Goal: Contribute content: Contribute content

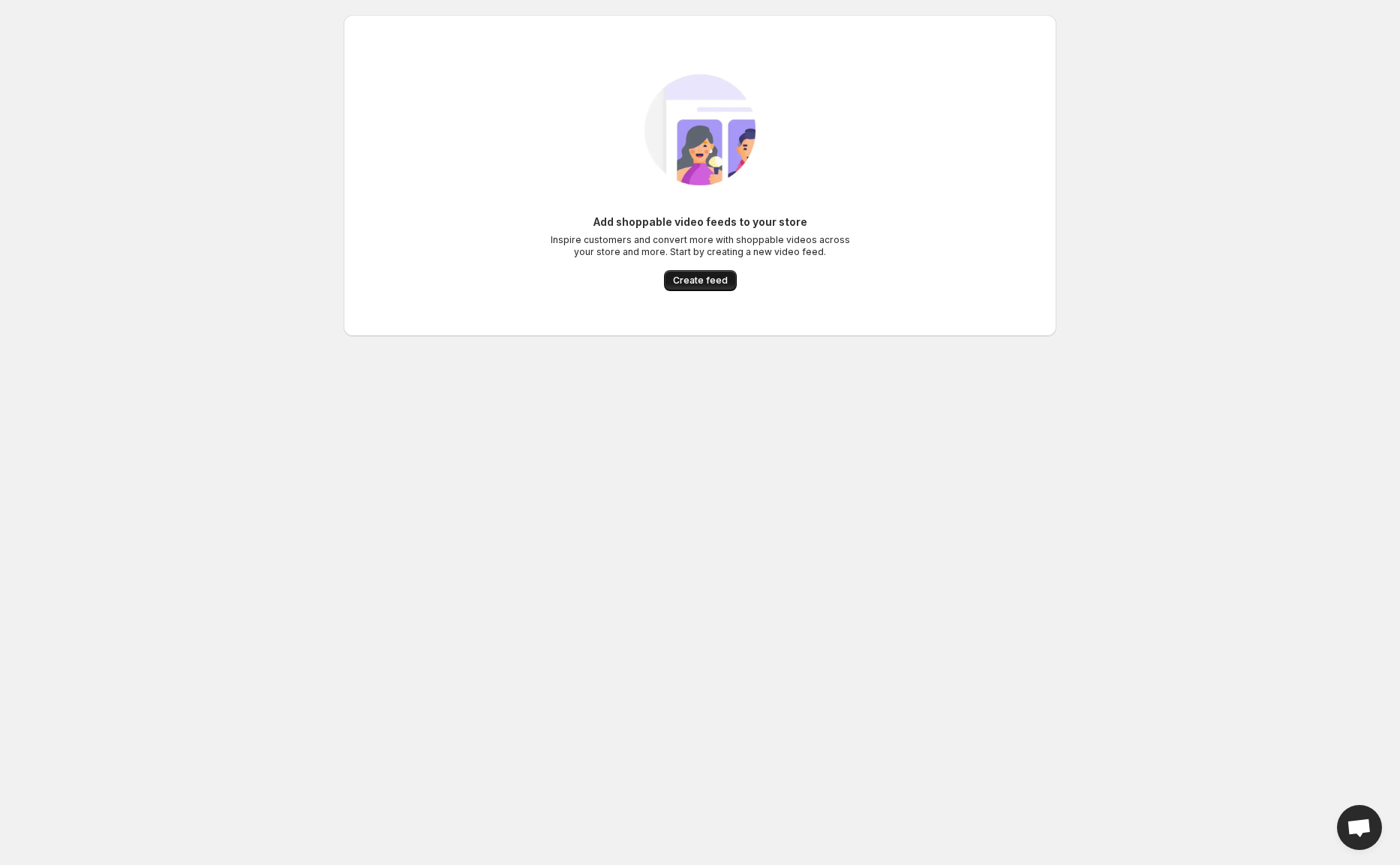
click at [727, 287] on span "Create feed" at bounding box center [700, 280] width 55 height 12
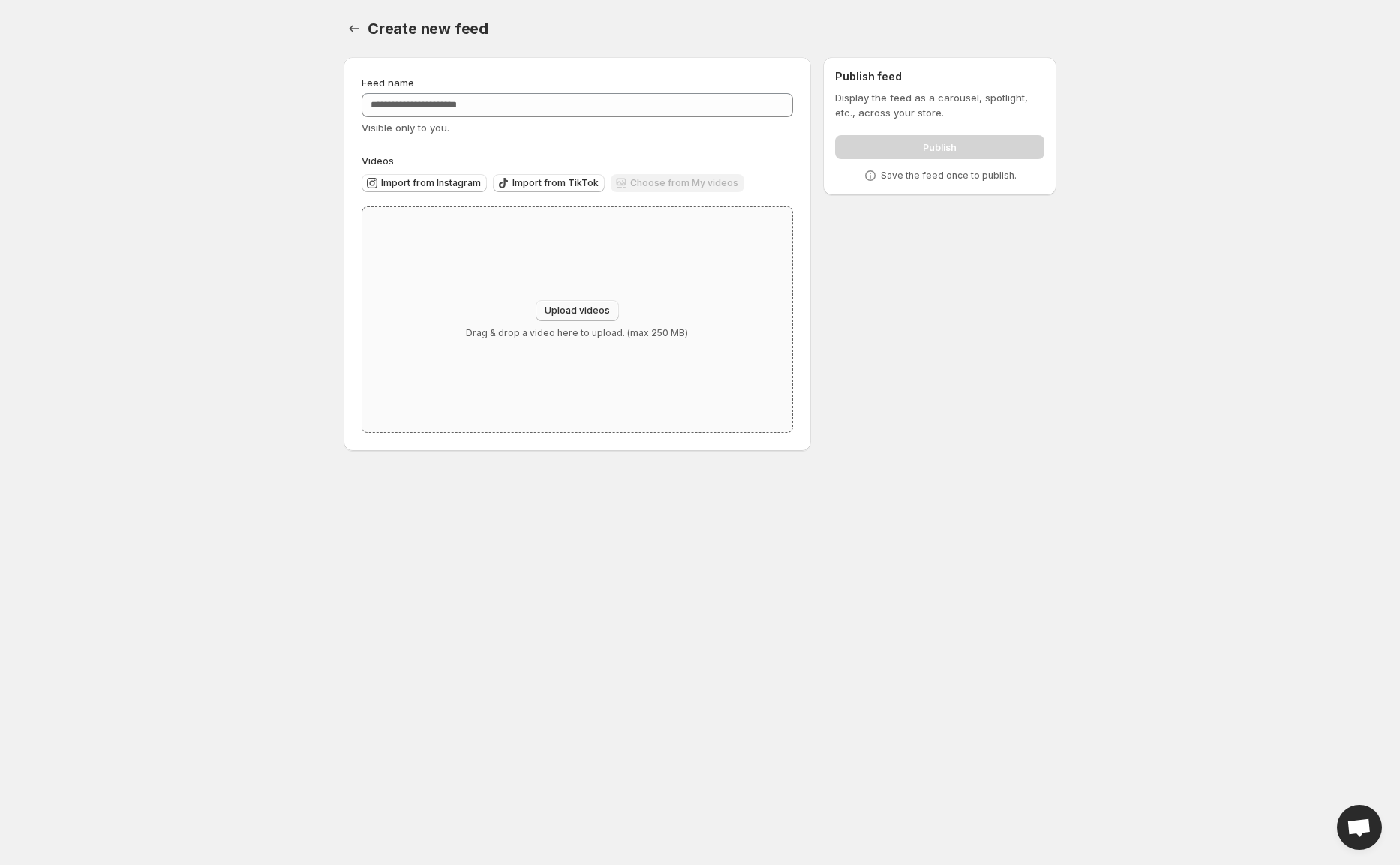
click at [563, 316] on span "Upload videos" at bounding box center [577, 310] width 65 height 12
click at [558, 316] on span "Upload videos" at bounding box center [577, 310] width 65 height 12
type input "**********"
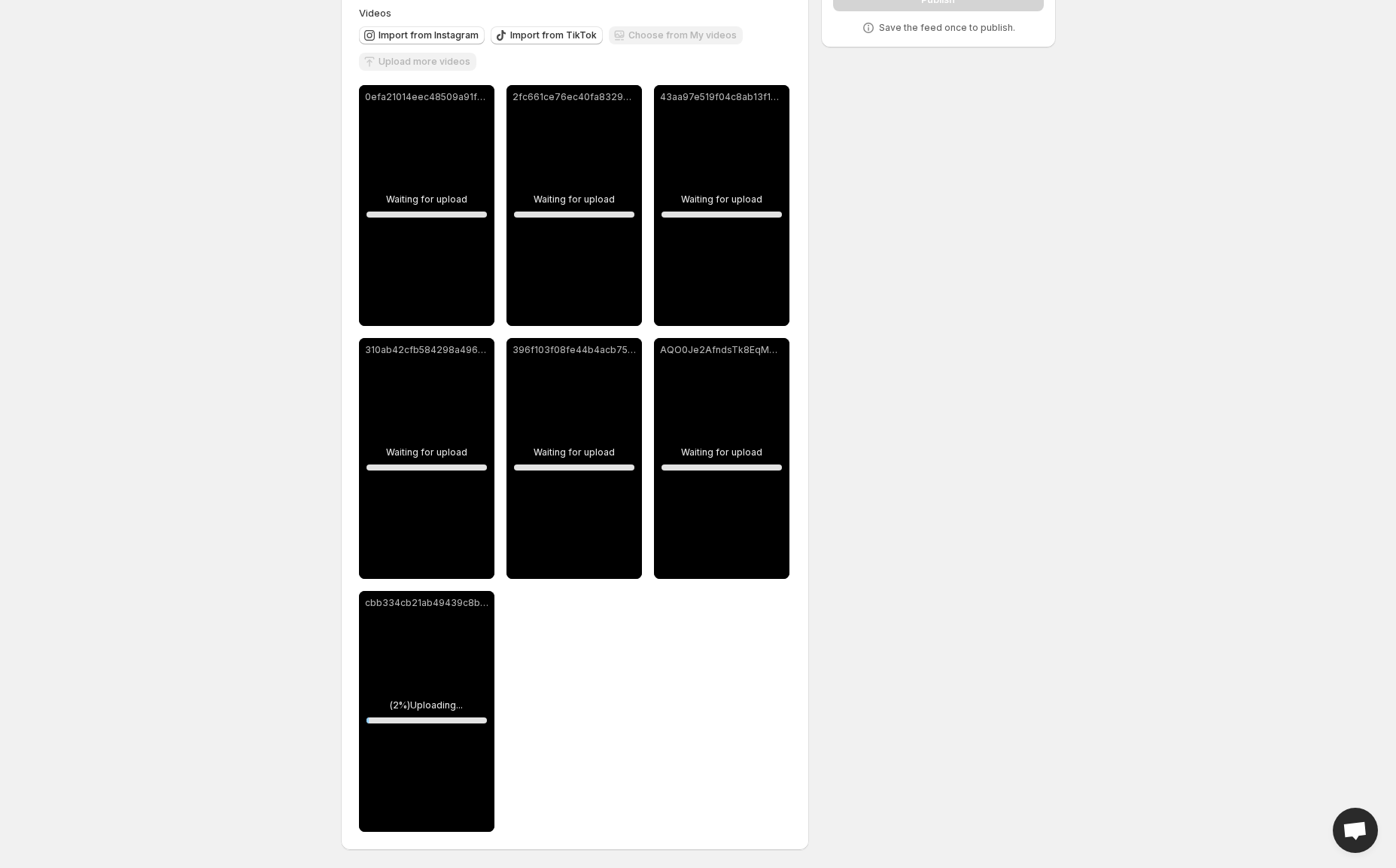
scroll to position [217, 0]
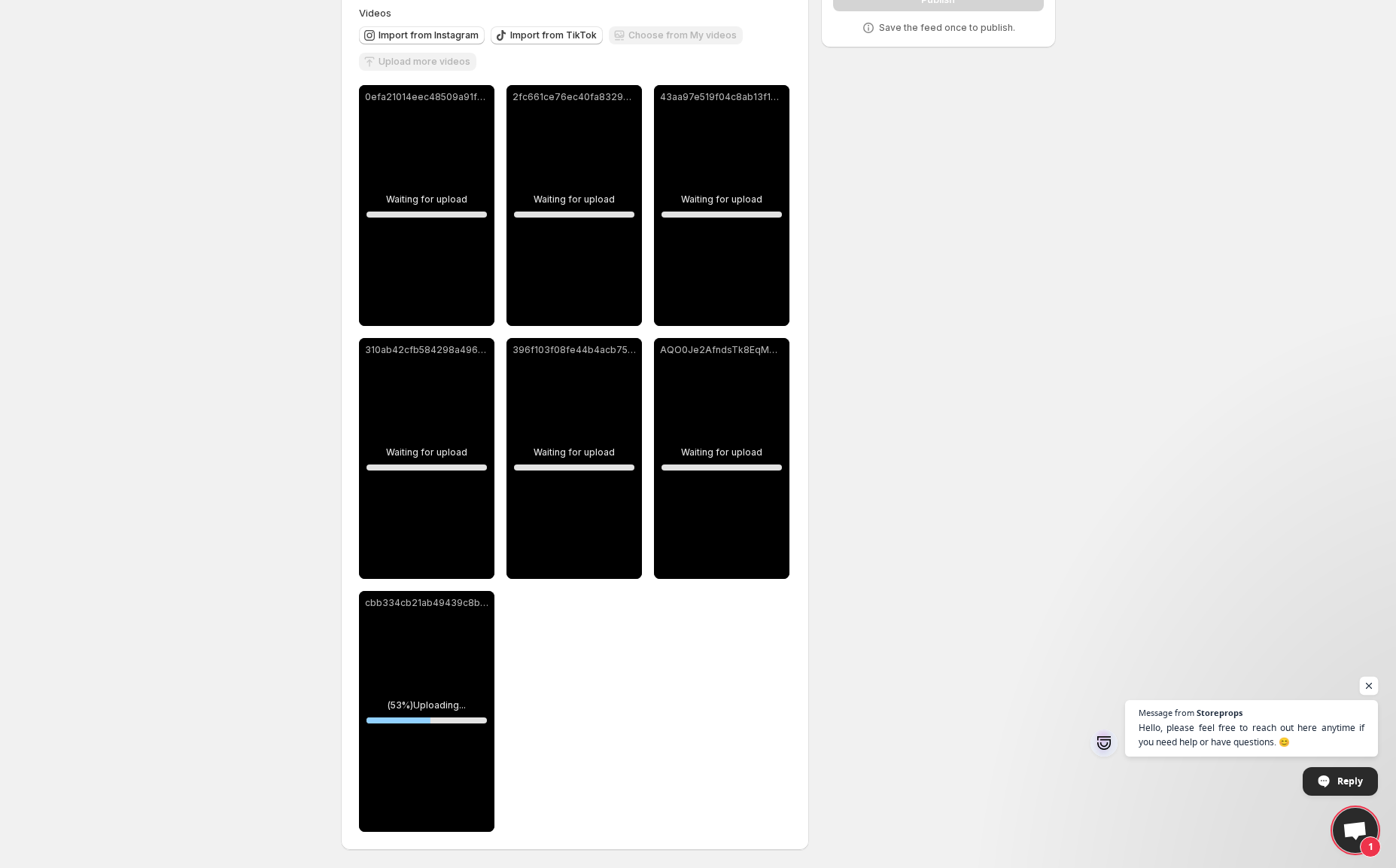
click at [1371, 686] on span "Open chat" at bounding box center [1369, 686] width 19 height 19
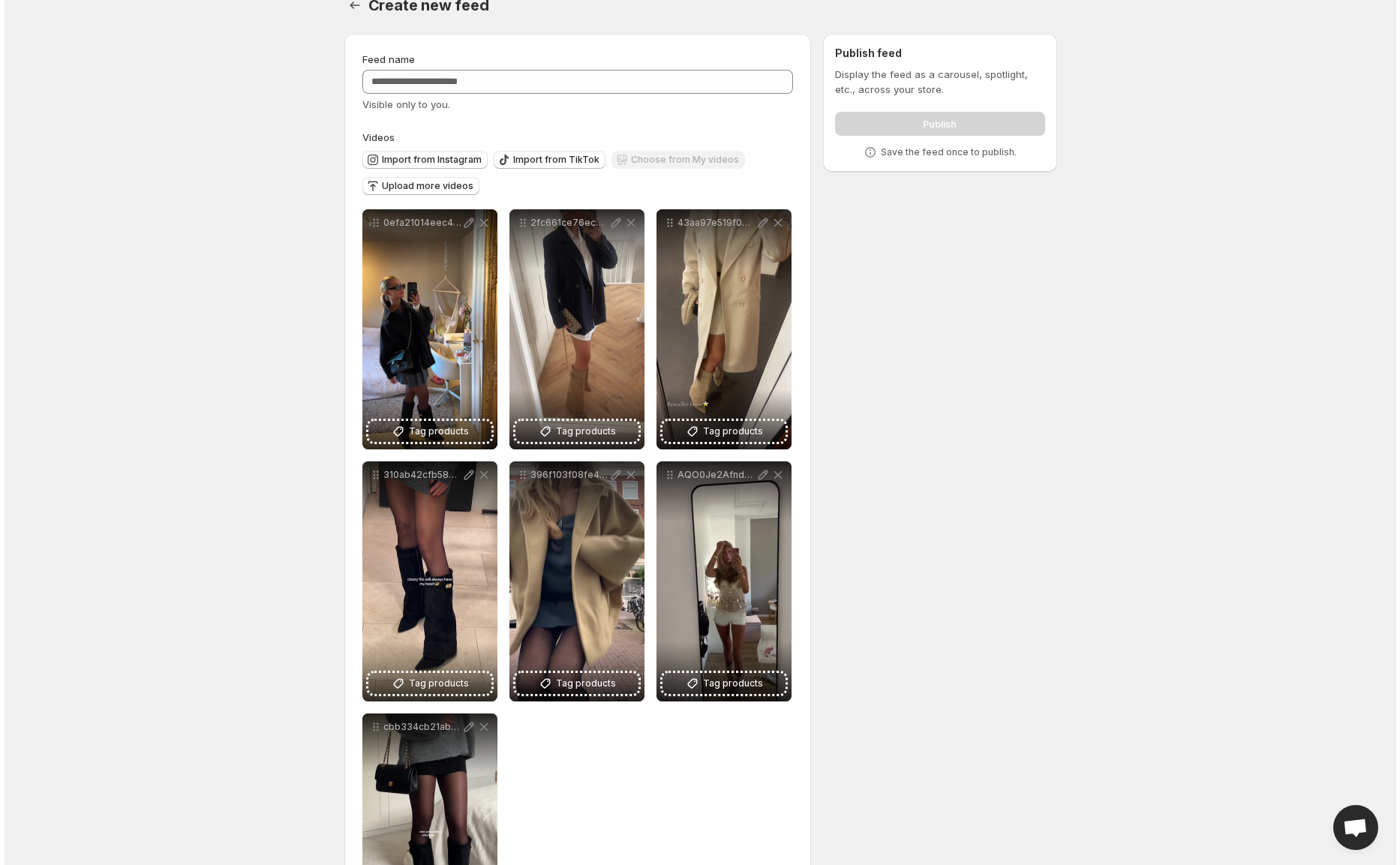
scroll to position [0, 0]
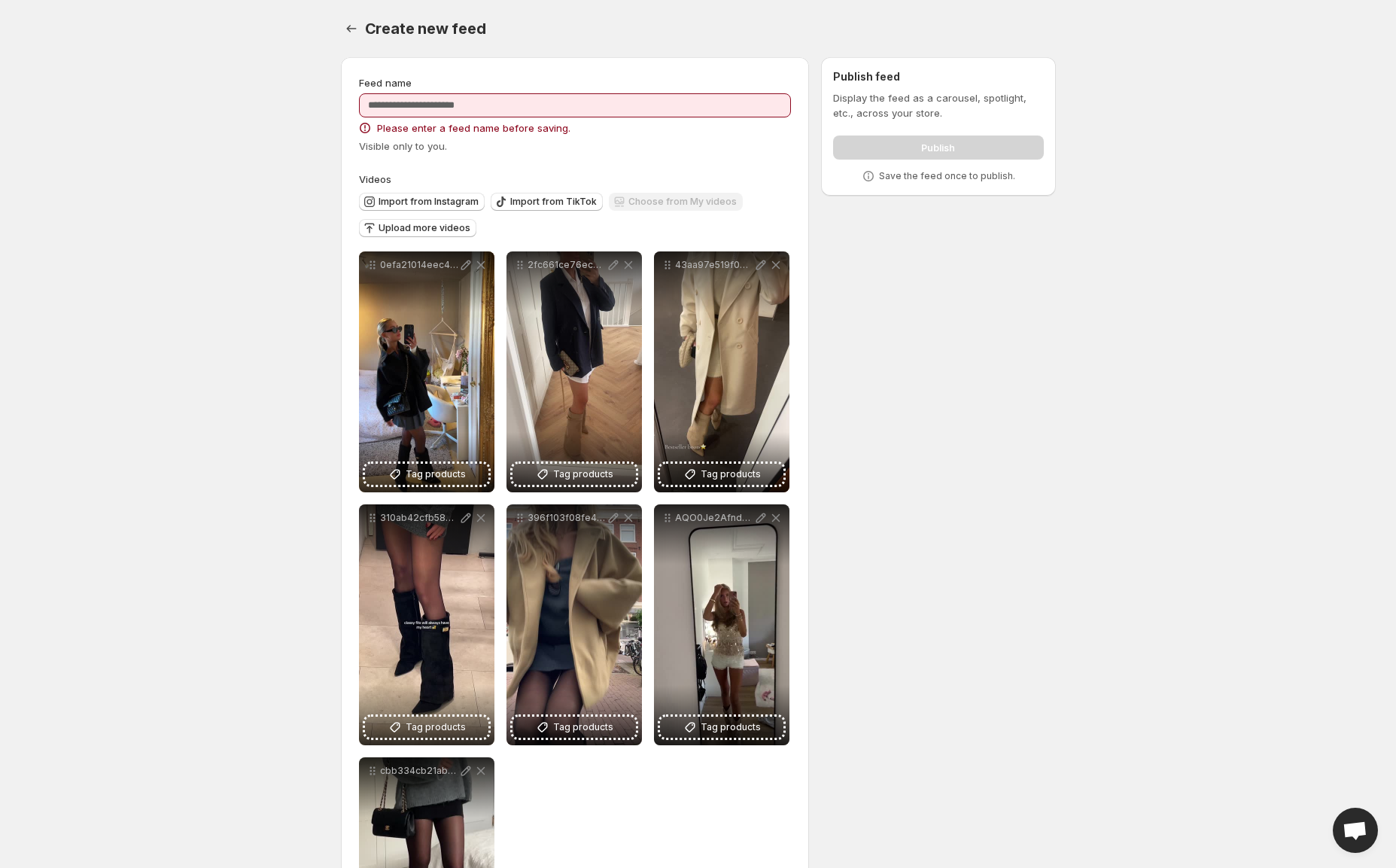
drag, startPoint x: 312, startPoint y: 156, endPoint x: 323, endPoint y: 138, distance: 21.1
click at [377, 135] on span "Please enter a feed name before saving." at bounding box center [474, 127] width 193 height 15
click at [359, 117] on input "Feed name" at bounding box center [575, 105] width 433 height 24
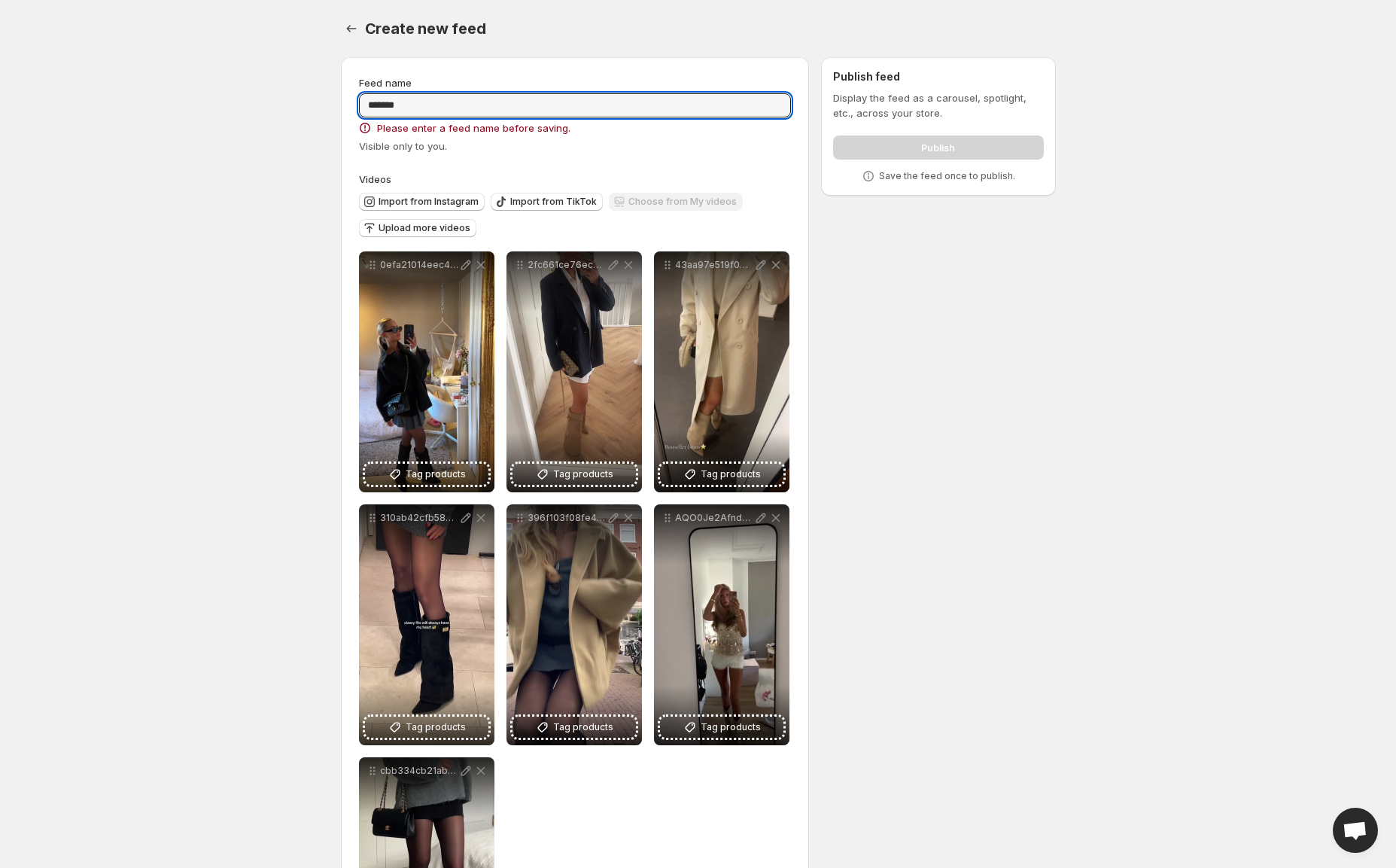
type input "*******"
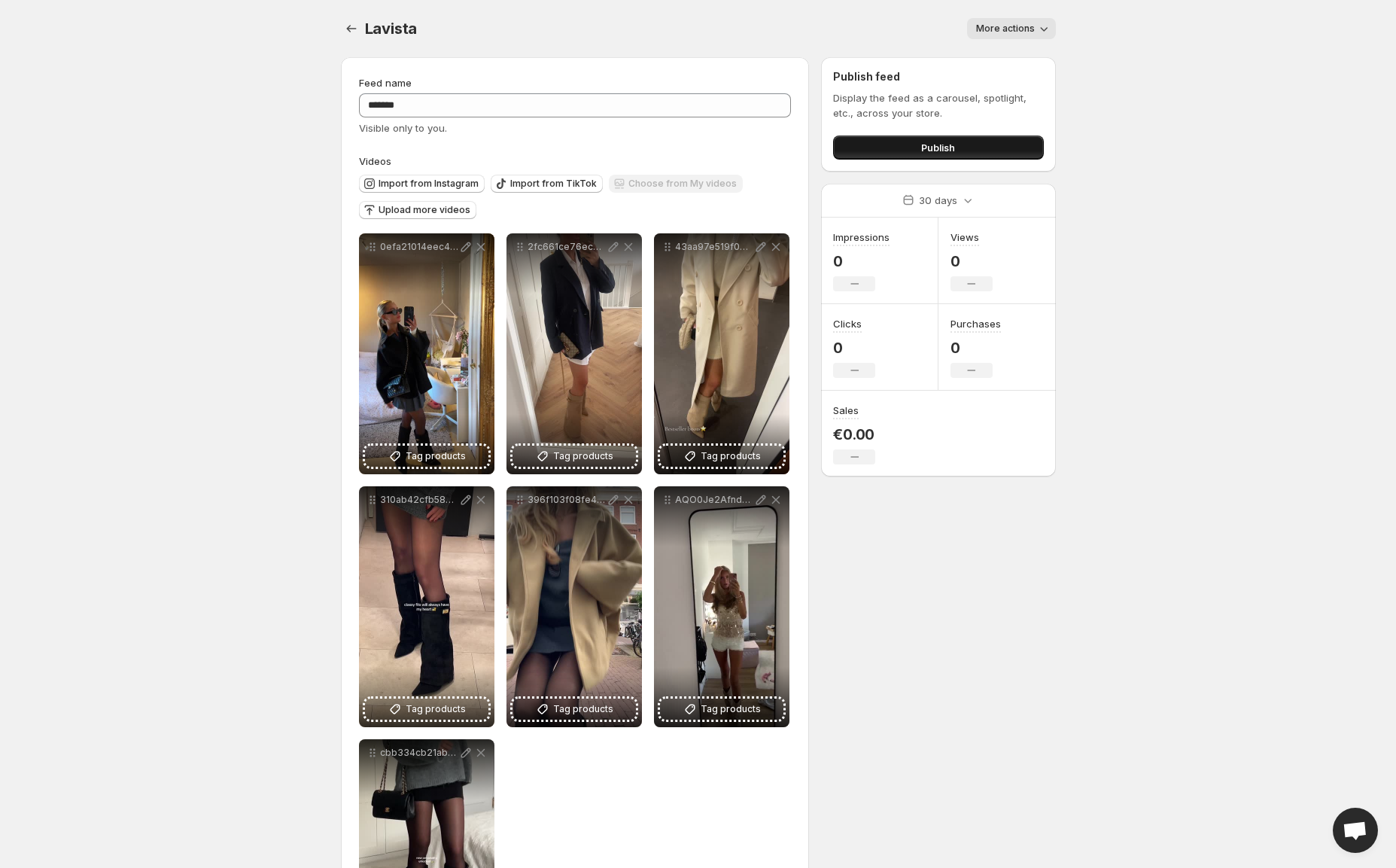
click at [909, 159] on button "Publish" at bounding box center [938, 147] width 210 height 24
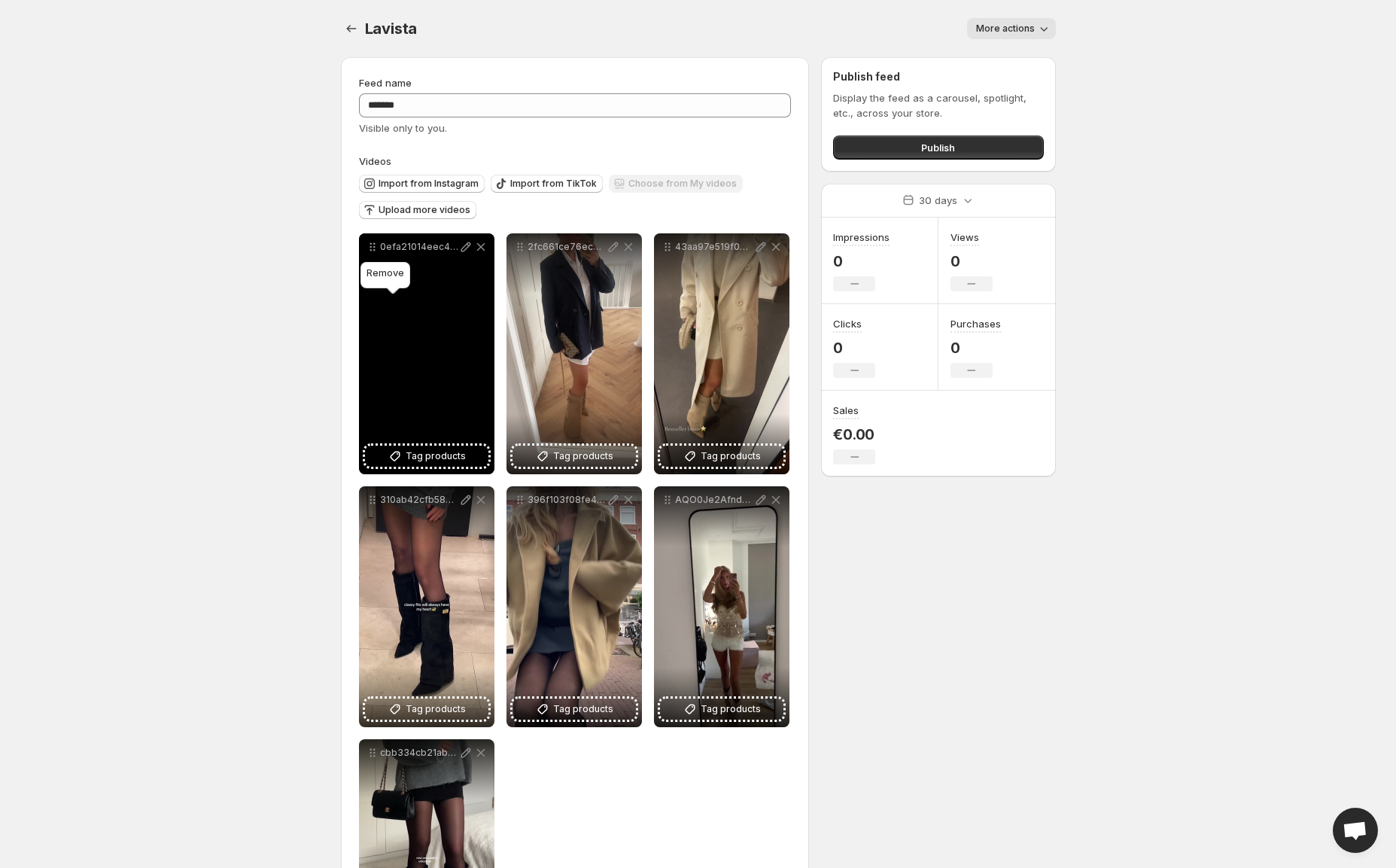
click at [477, 251] on icon at bounding box center [481, 247] width 9 height 9
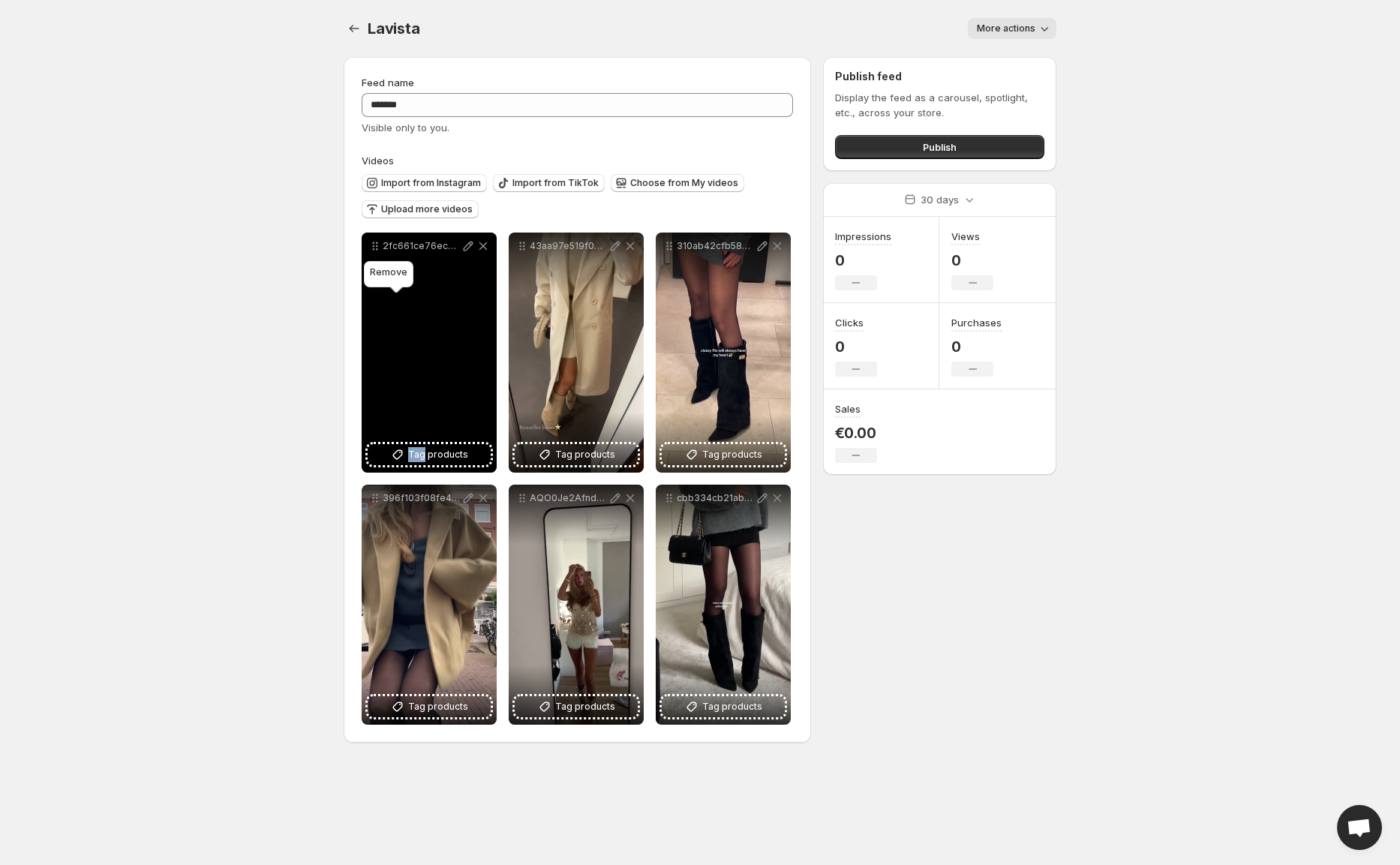
click at [475, 254] on icon at bounding box center [482, 246] width 15 height 15
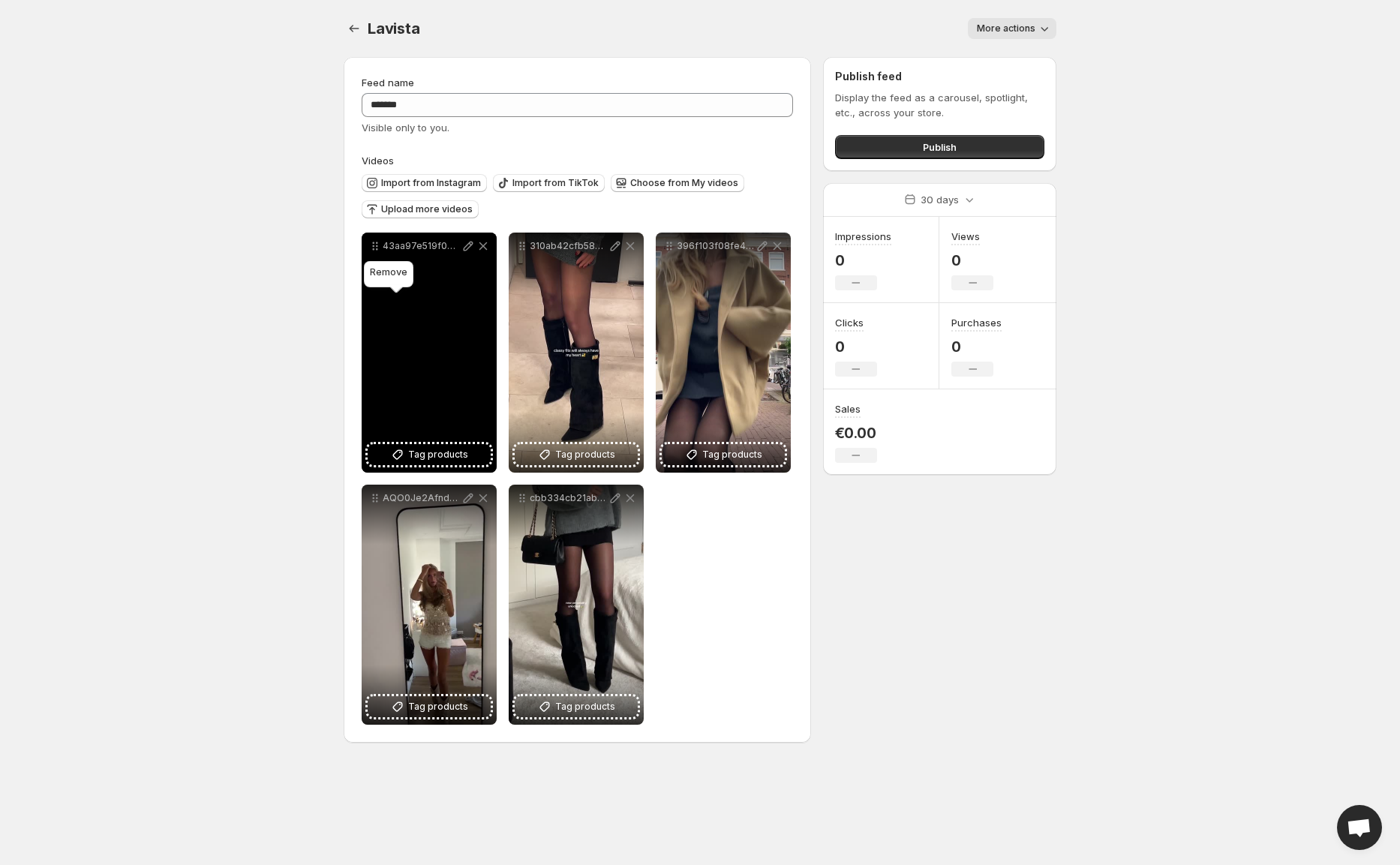
click at [479, 250] on icon at bounding box center [483, 246] width 9 height 9
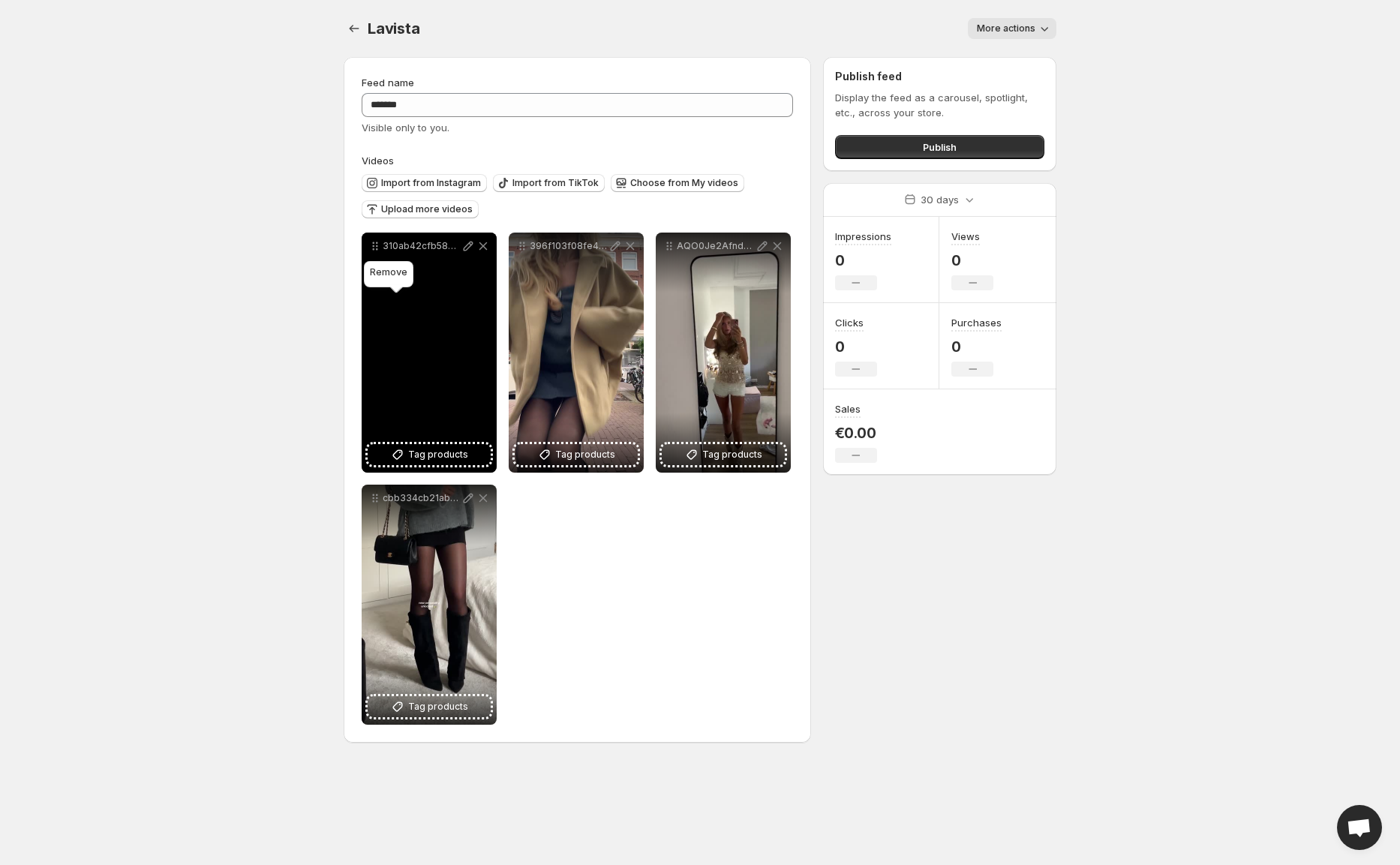
click at [475, 254] on icon at bounding box center [482, 246] width 15 height 15
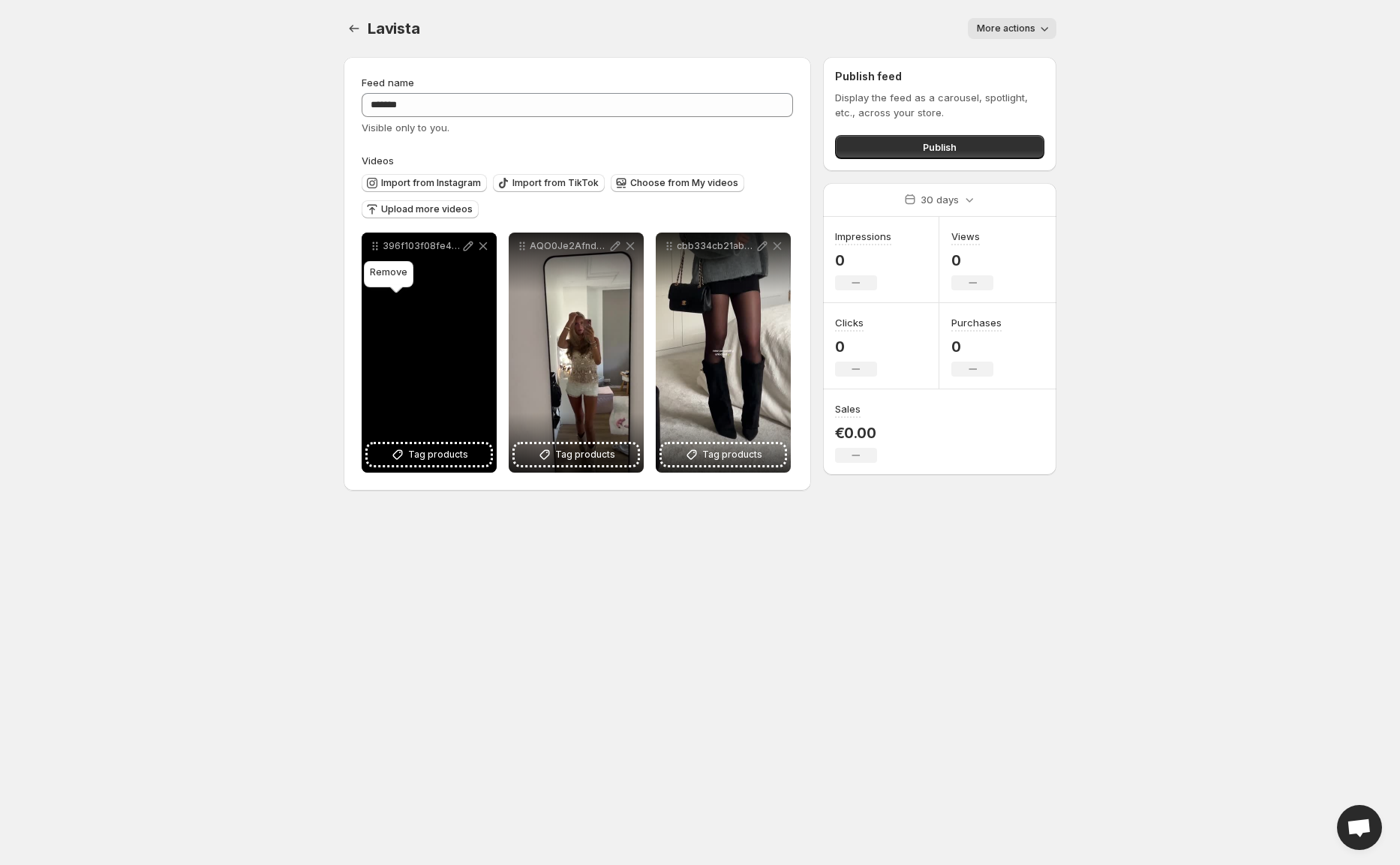
click at [479, 250] on icon at bounding box center [483, 246] width 9 height 9
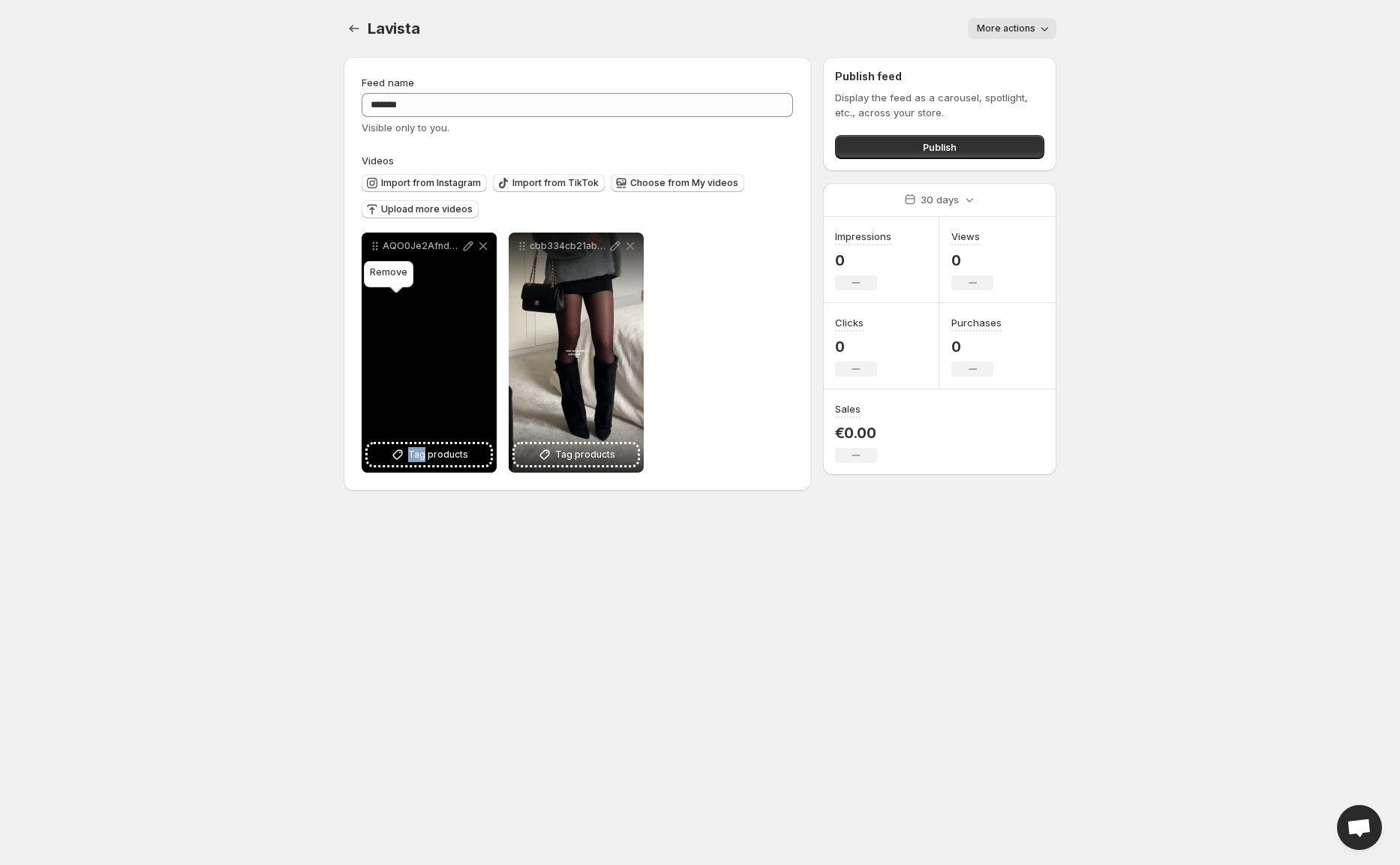
click at [479, 250] on icon at bounding box center [483, 246] width 9 height 9
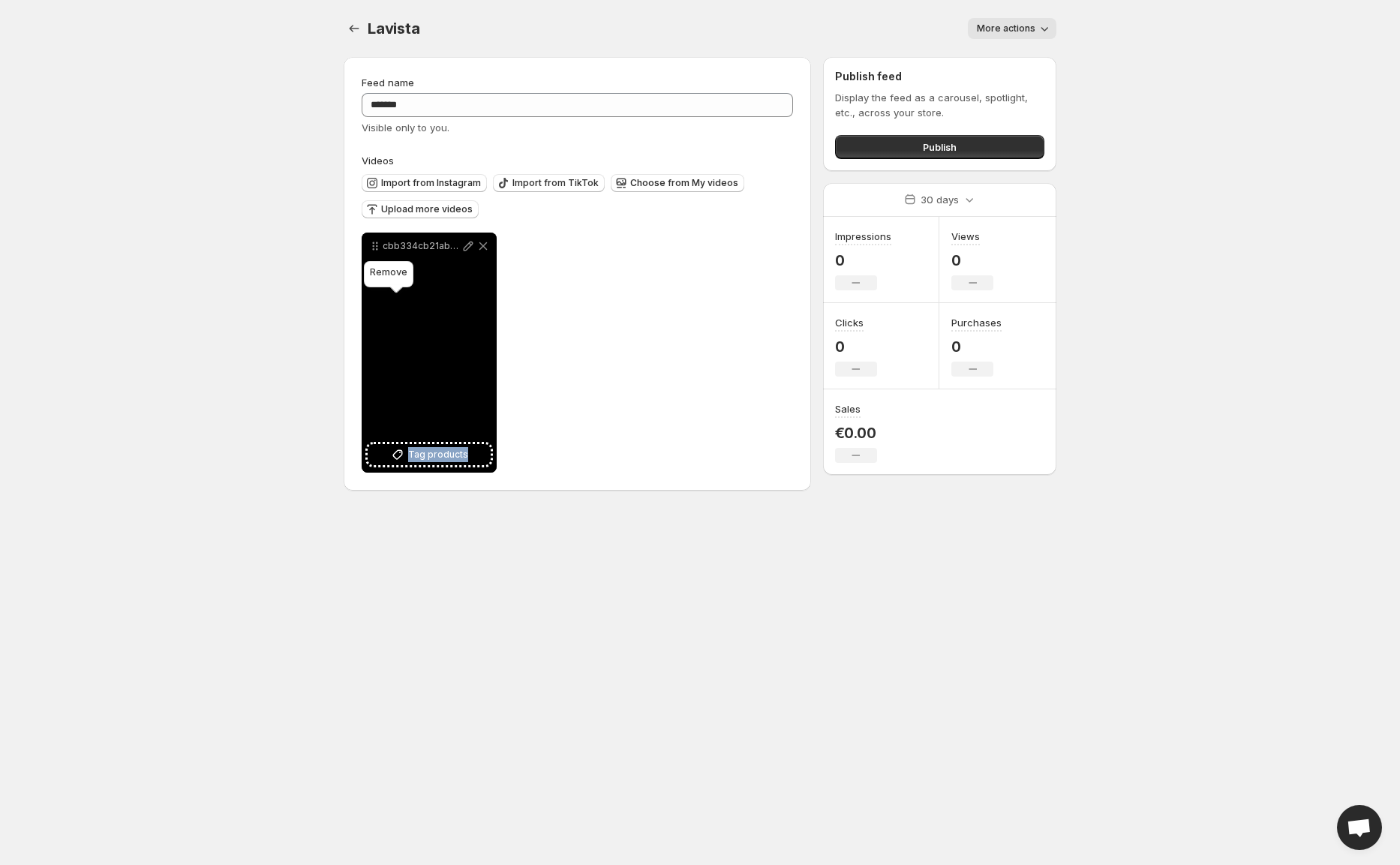
click at [479, 250] on icon at bounding box center [483, 246] width 9 height 9
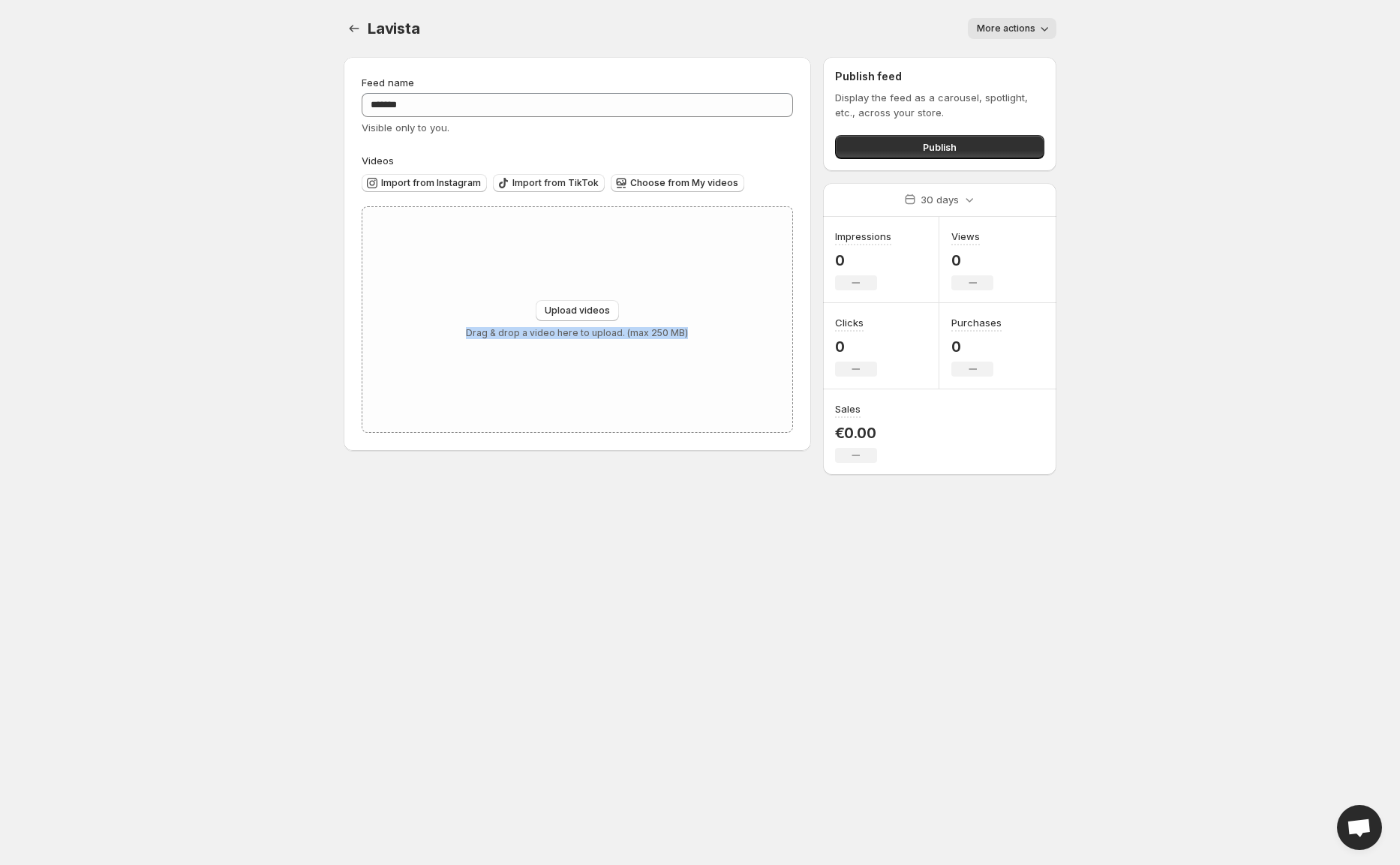
click at [398, 305] on div "Upload videos Drag & drop a video here to upload. (max 250 MB)" at bounding box center [577, 319] width 430 height 225
type input "**********"
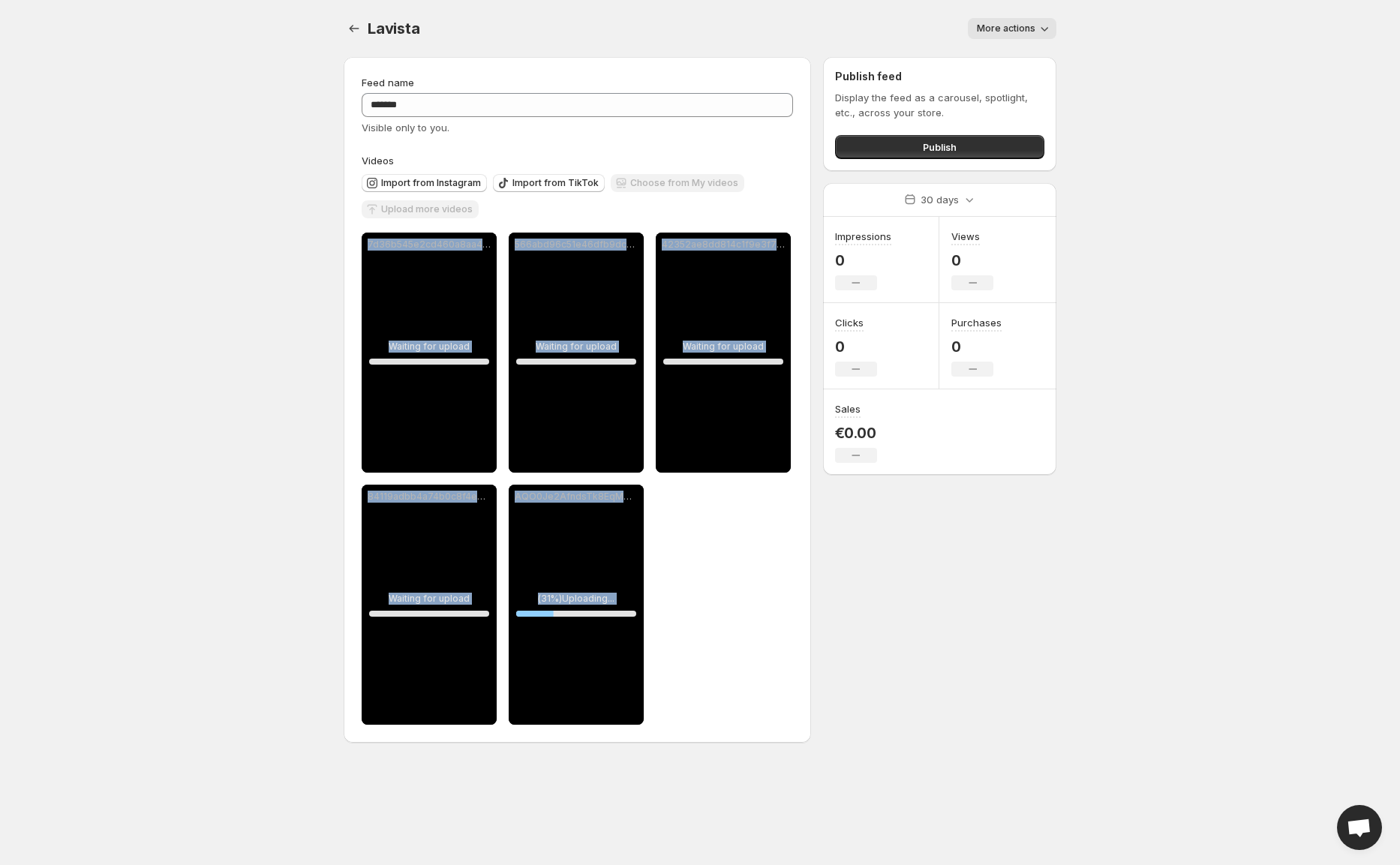
click at [719, 644] on div "**********" at bounding box center [577, 478] width 431 height 492
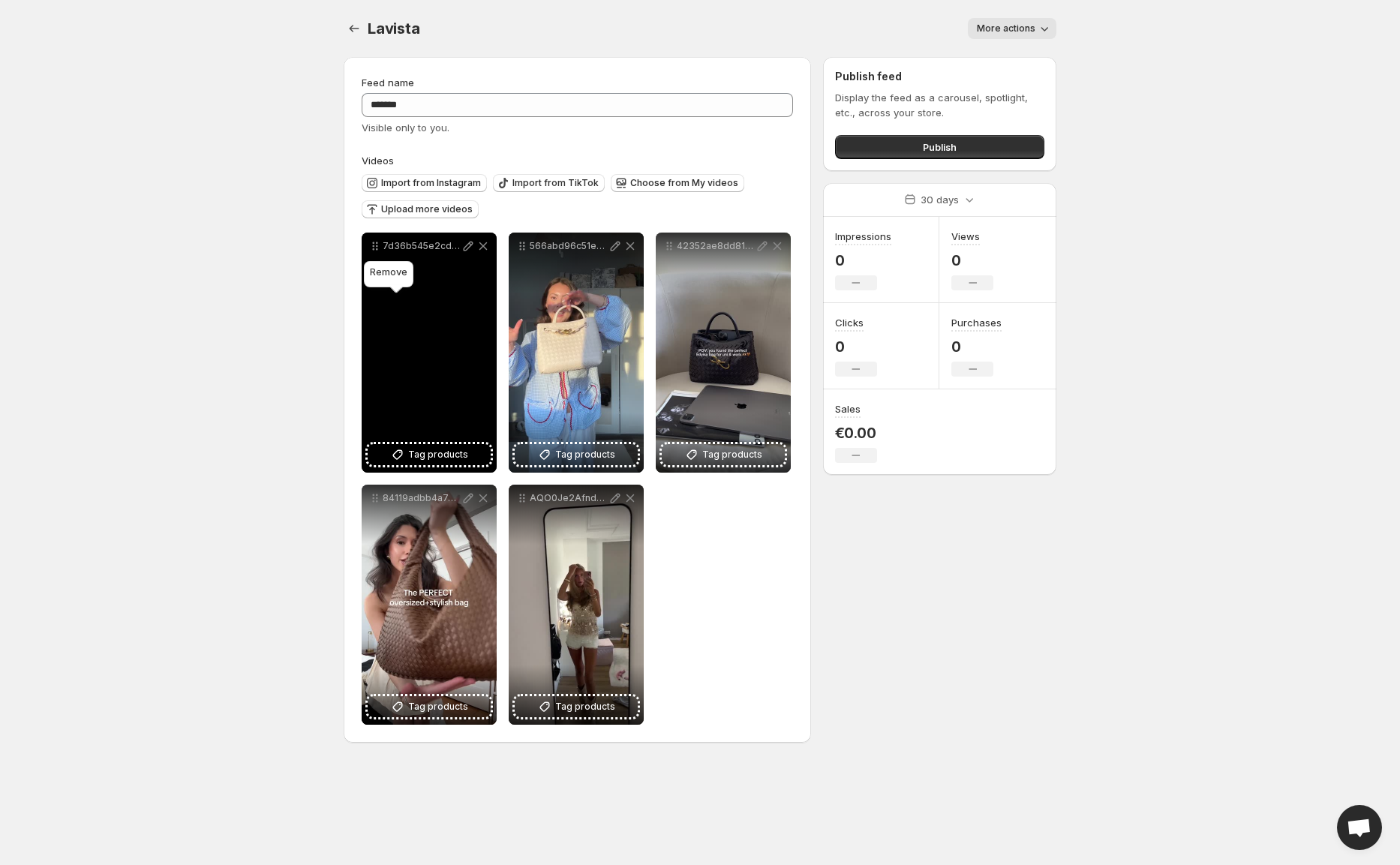
click at [475, 254] on icon at bounding box center [482, 246] width 15 height 15
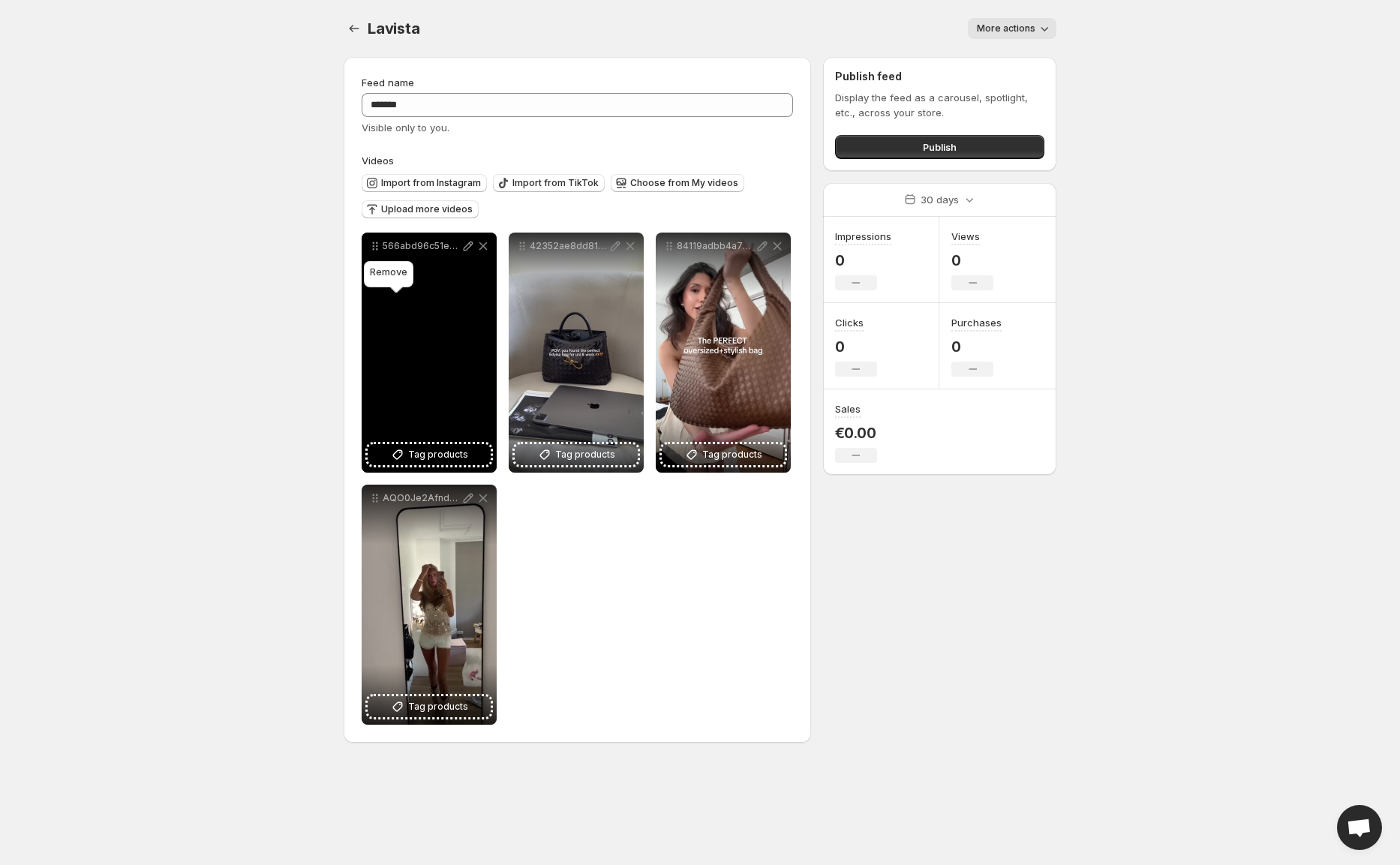
click at [475, 254] on icon at bounding box center [482, 246] width 15 height 15
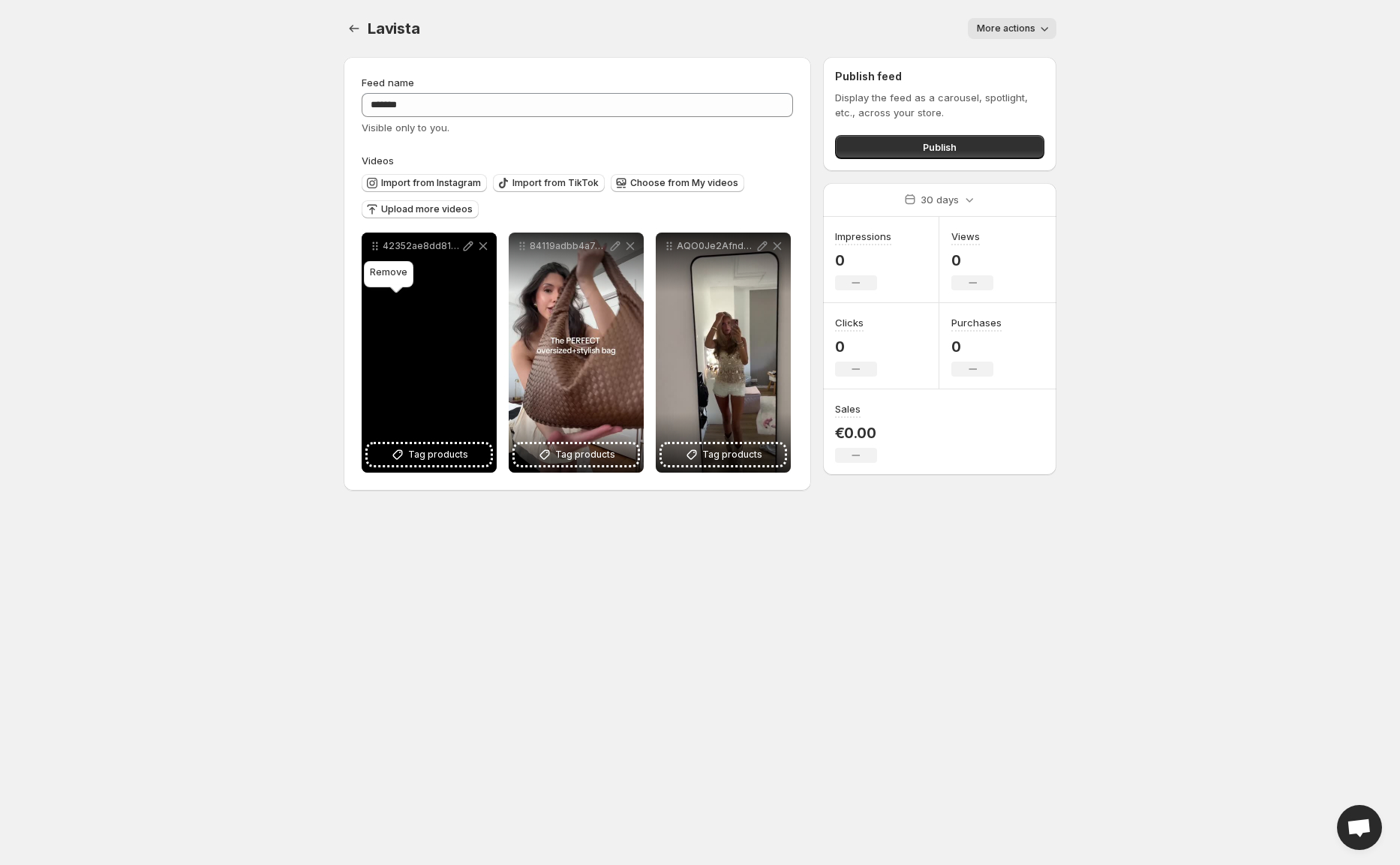
click at [475, 254] on icon at bounding box center [482, 246] width 15 height 15
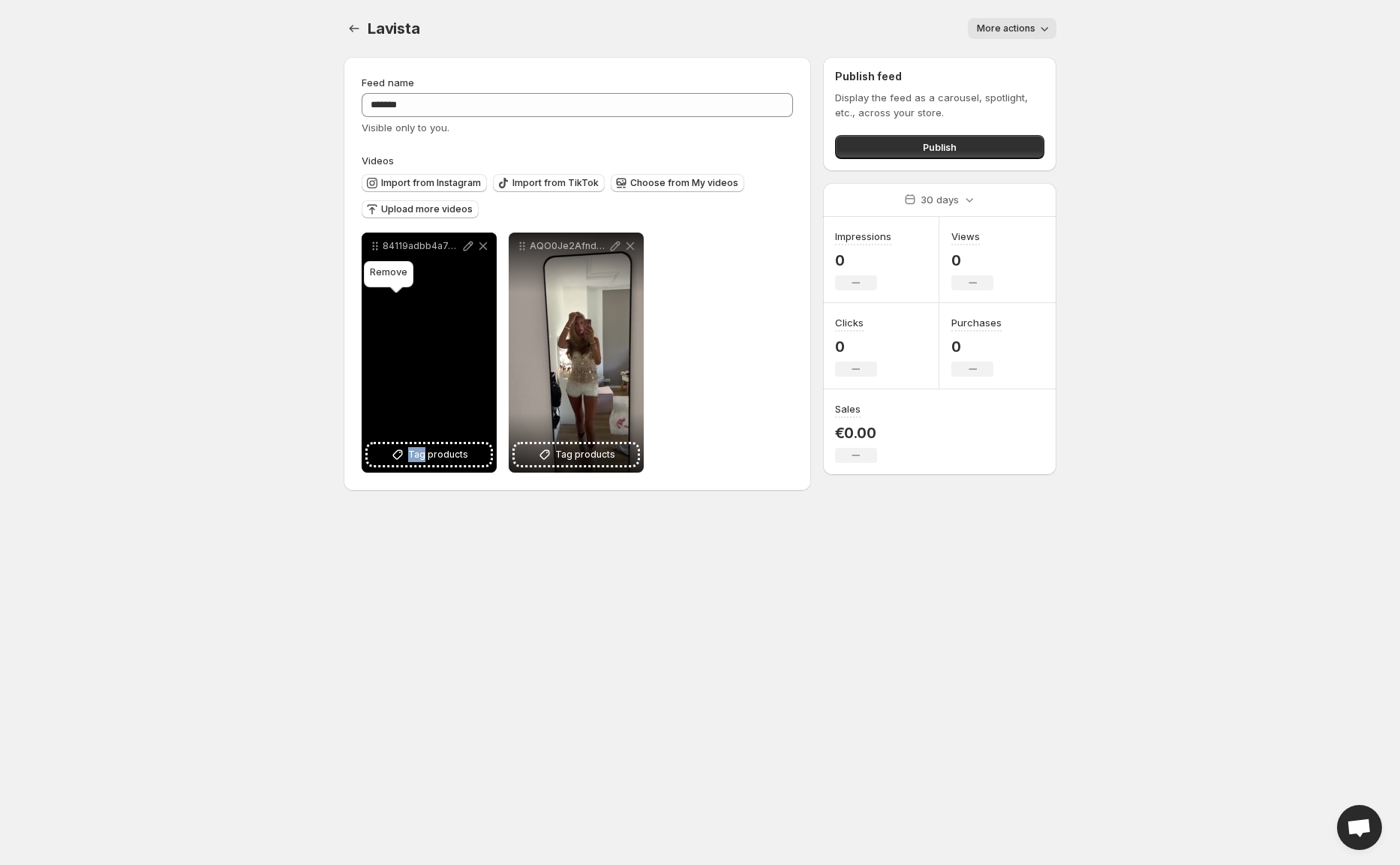
click at [475, 254] on icon at bounding box center [482, 246] width 15 height 15
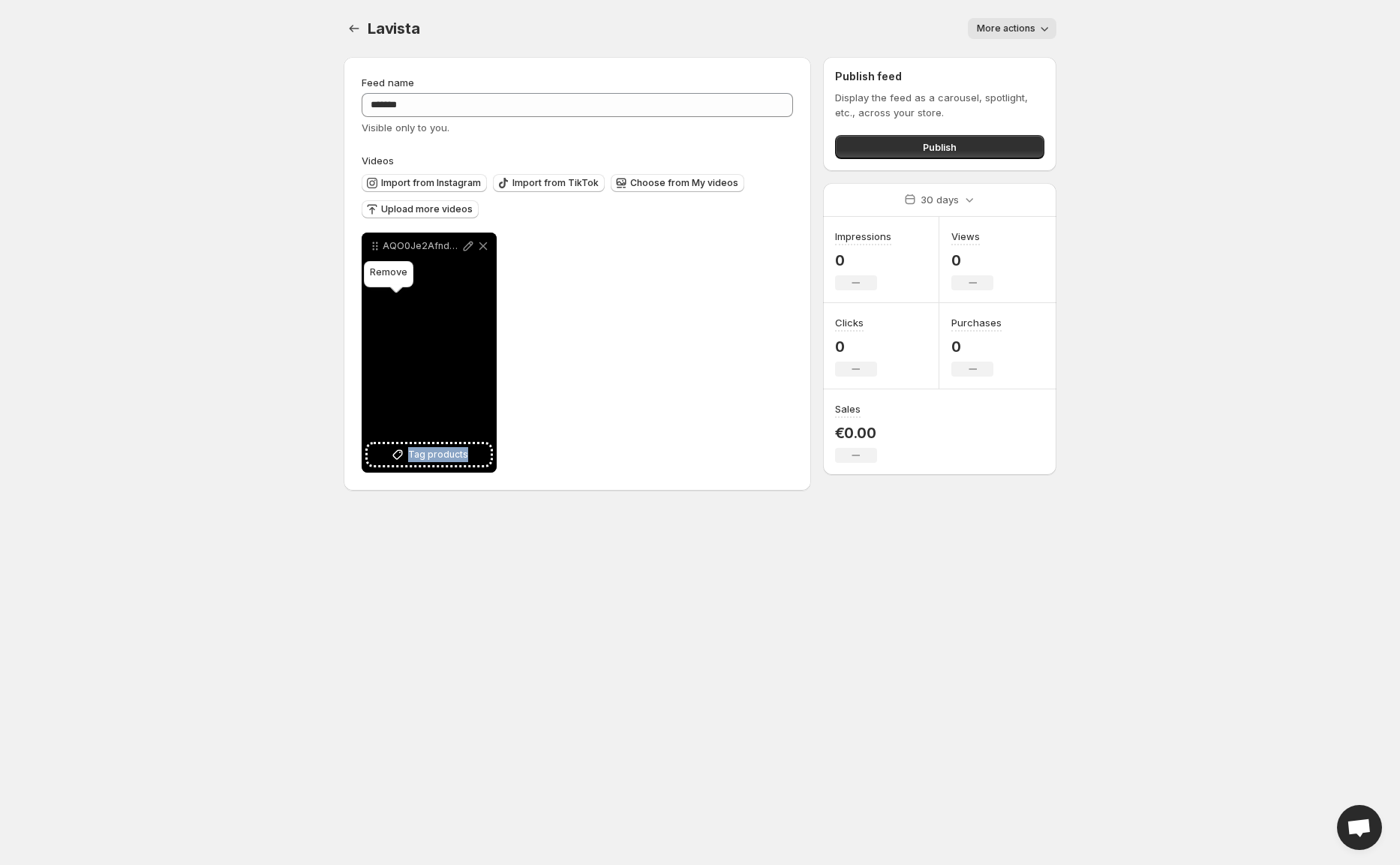
click at [475, 254] on icon at bounding box center [482, 246] width 15 height 15
